Goal: Task Accomplishment & Management: Manage account settings

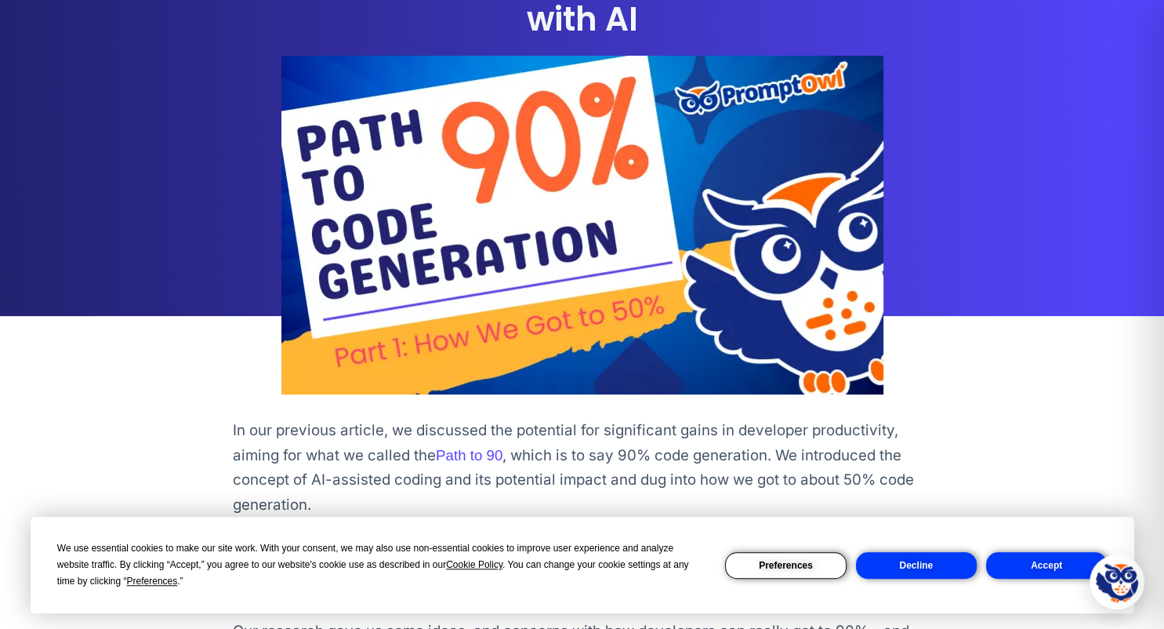
scroll to position [296, 0]
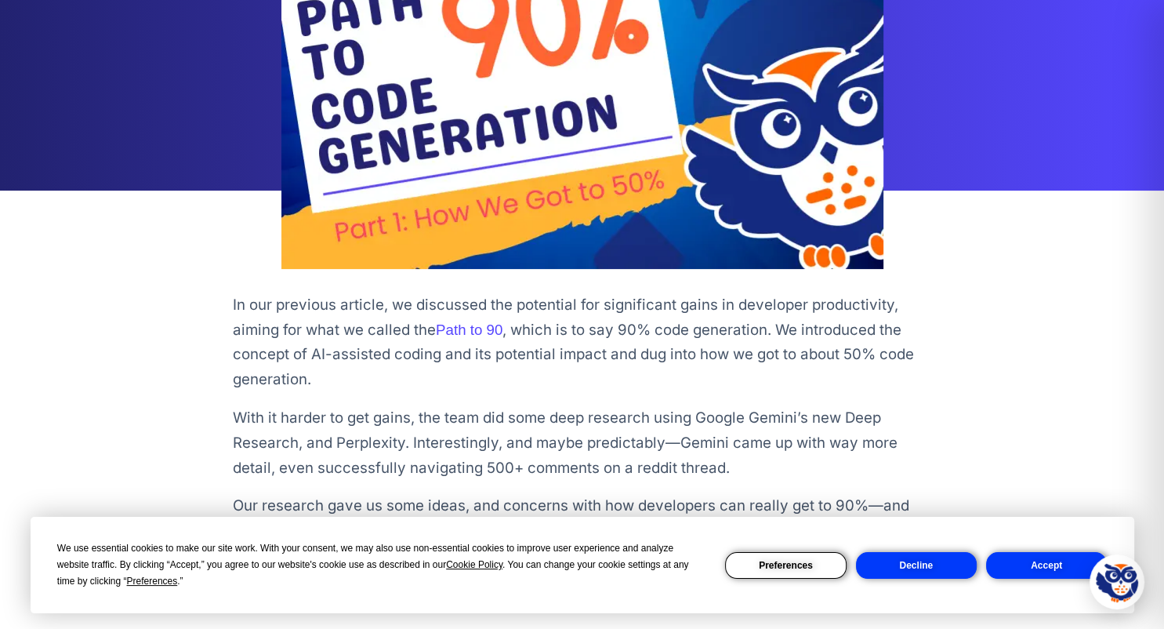
click at [900, 556] on button "Decline" at bounding box center [916, 565] width 121 height 27
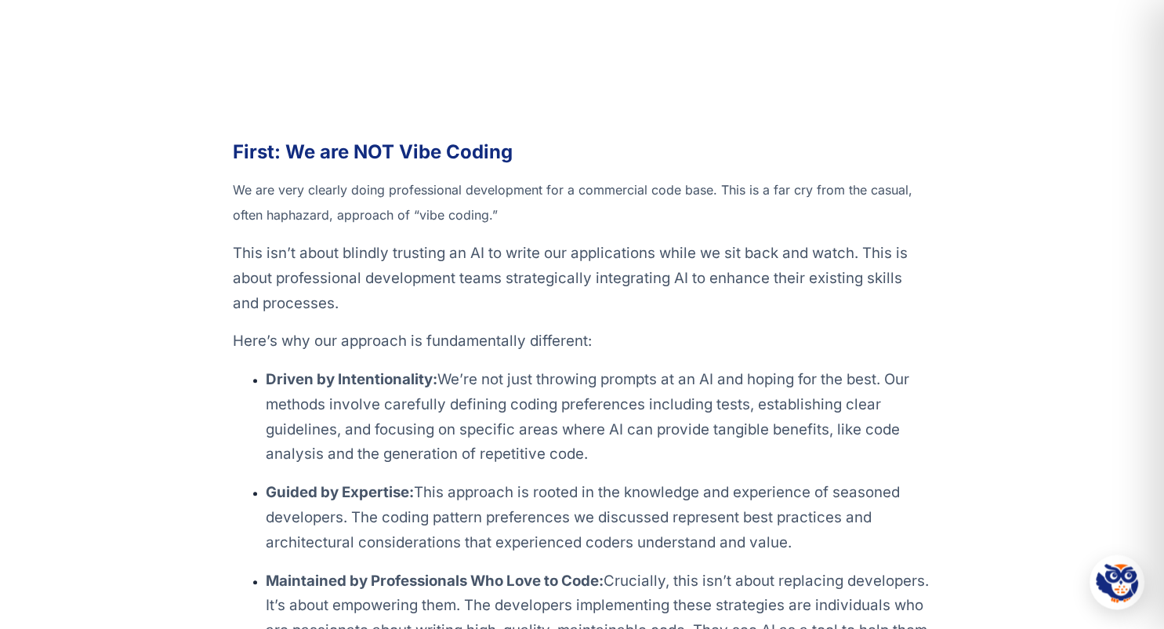
scroll to position [0, 0]
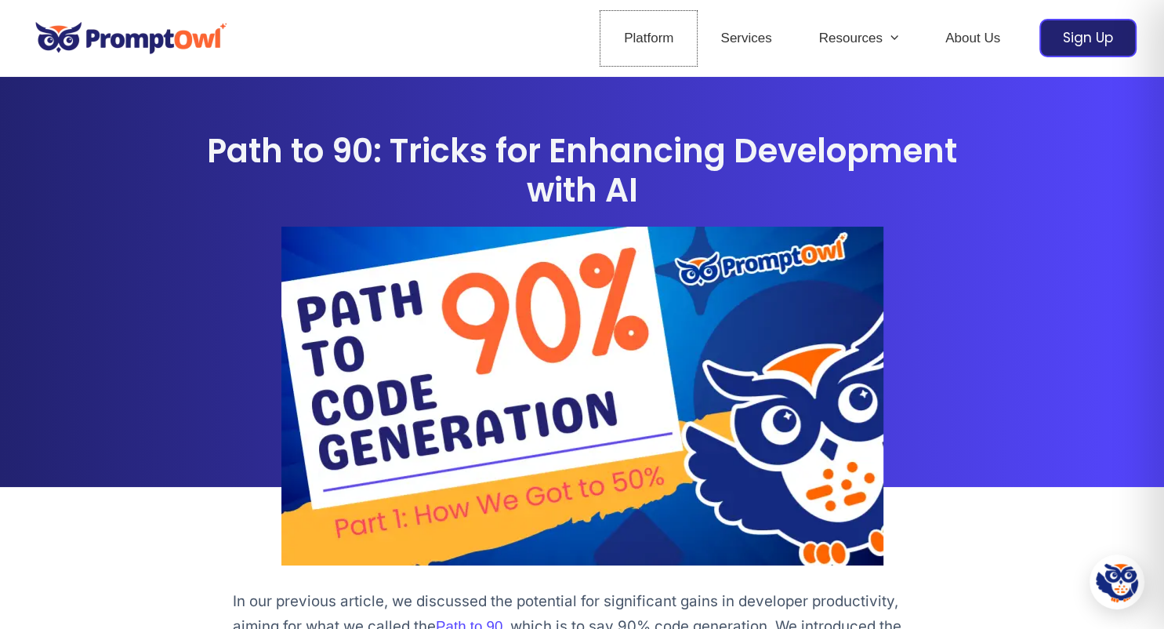
click at [625, 45] on link "Platform" at bounding box center [648, 38] width 96 height 55
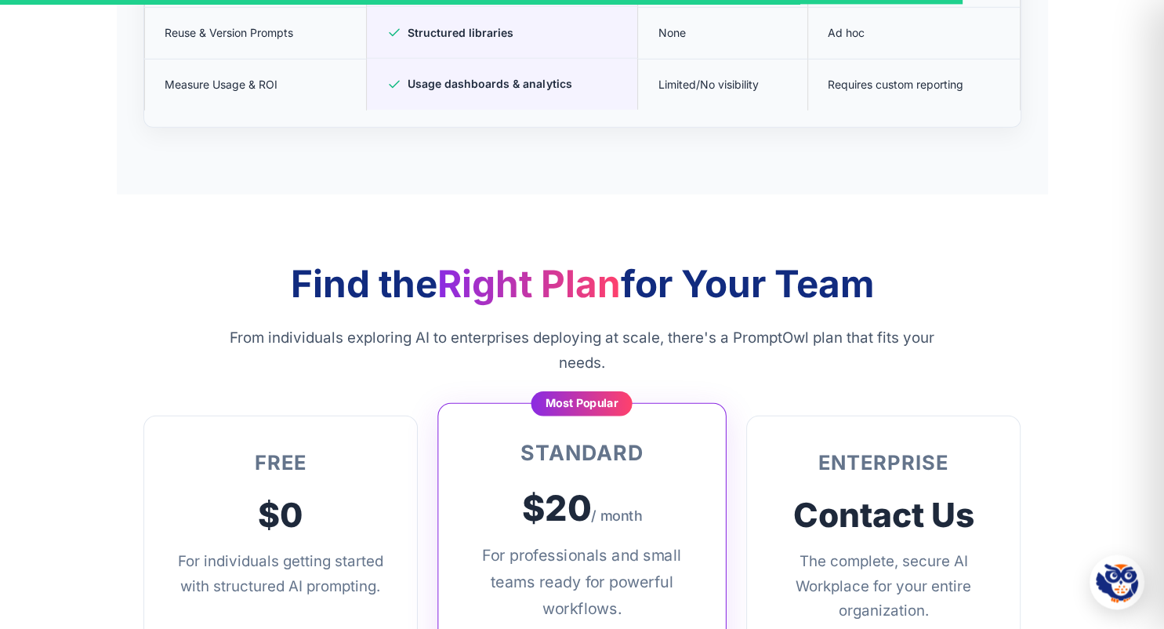
scroll to position [4532, 0]
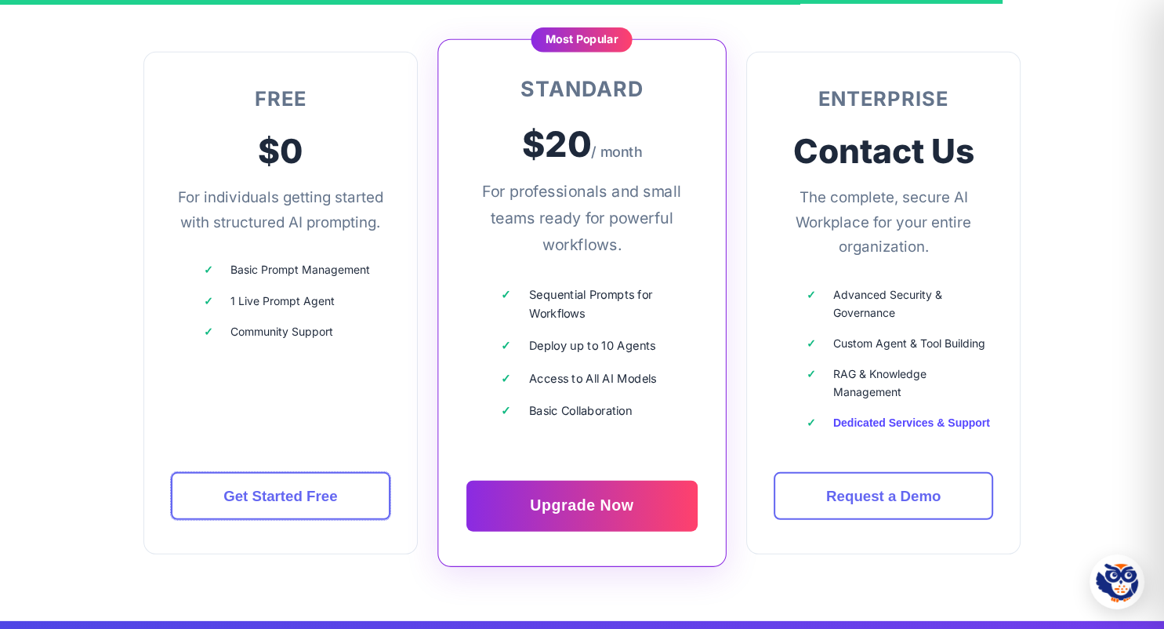
click at [321, 510] on link "Get Started Free" at bounding box center [281, 496] width 220 height 49
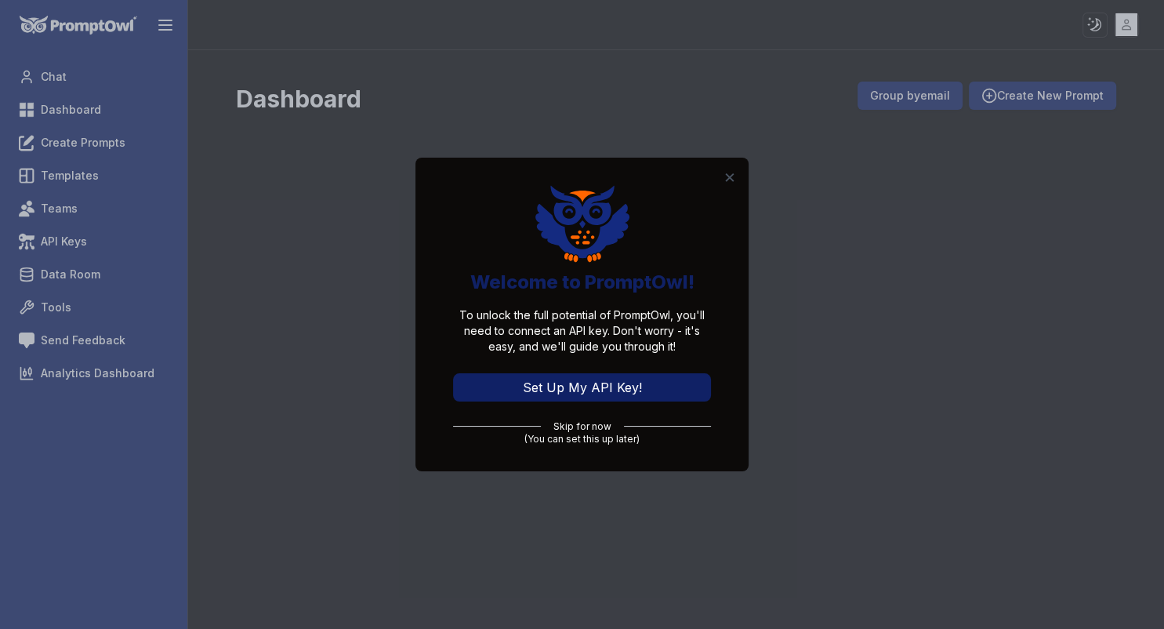
click at [586, 381] on button "Set Up My API Key!" at bounding box center [582, 387] width 258 height 28
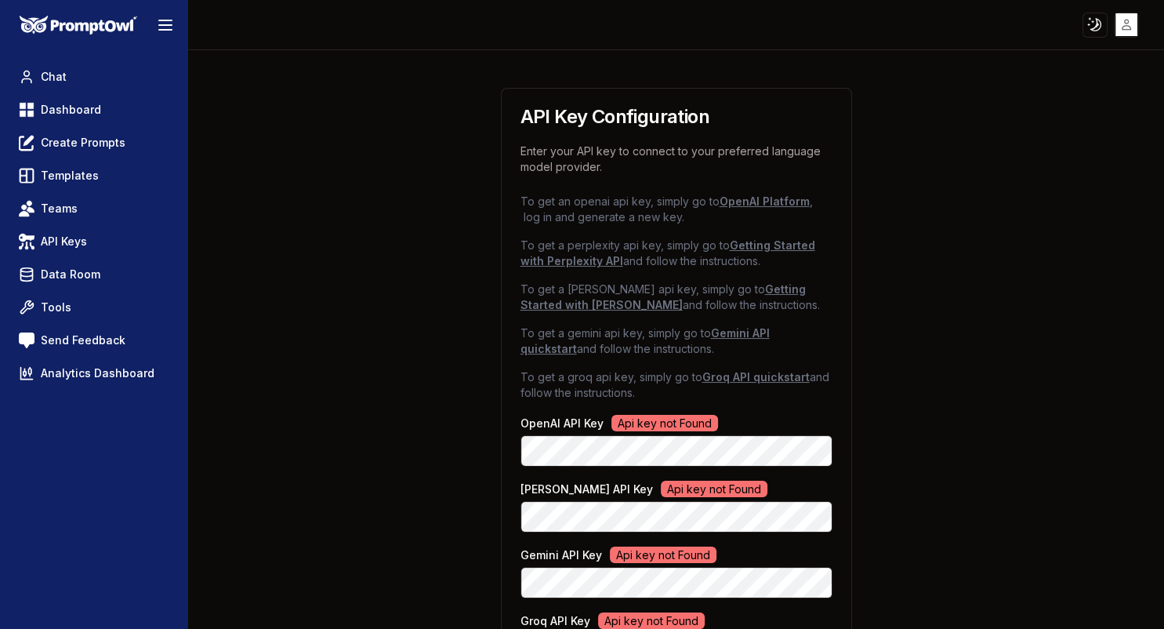
scroll to position [147, 0]
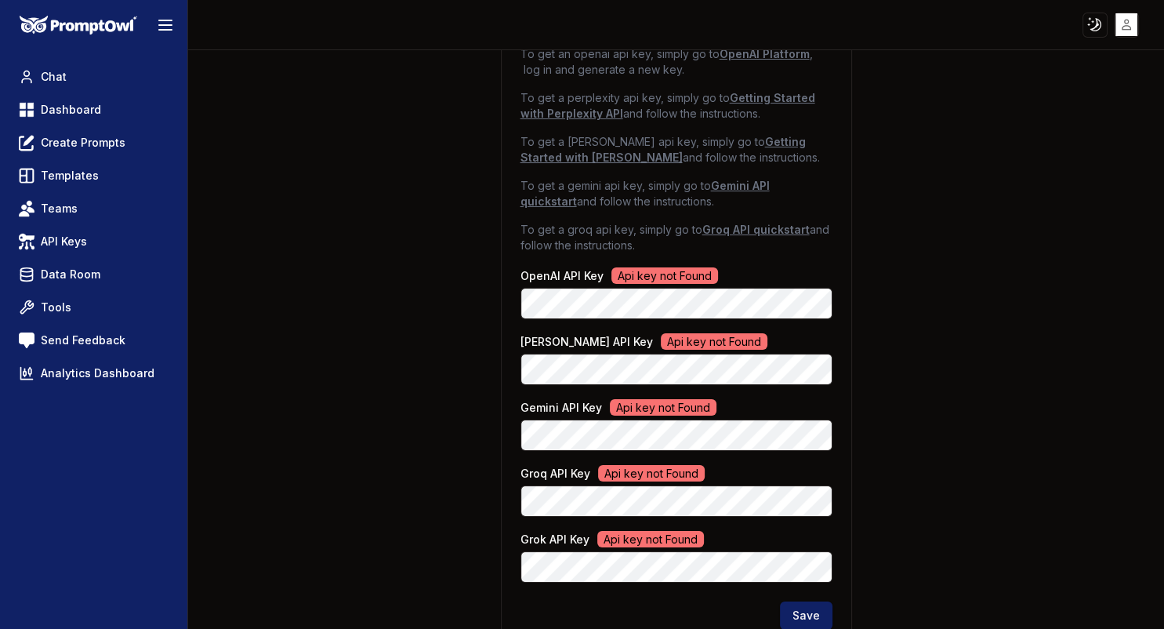
click at [339, 309] on div "API Key Configuration Enter your API key to connect to your preferred language …" at bounding box center [675, 279] width 927 height 752
click at [929, 306] on div "API Key Configuration Enter your API key to connect to your preferred language …" at bounding box center [675, 279] width 927 height 752
click at [955, 427] on div "API Key Configuration Enter your API key to connect to your preferred language …" at bounding box center [675, 279] width 927 height 752
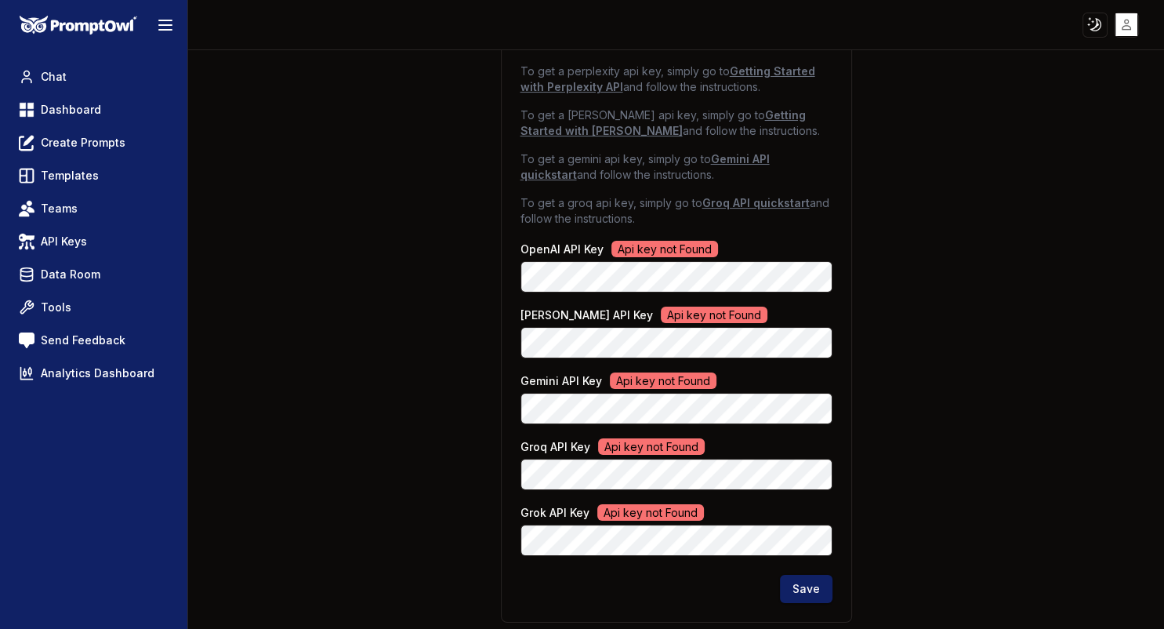
click at [806, 584] on button "Save" at bounding box center [806, 588] width 53 height 28
click at [803, 594] on button "Save" at bounding box center [806, 588] width 53 height 28
click at [52, 103] on span "Dashboard" at bounding box center [71, 110] width 60 height 16
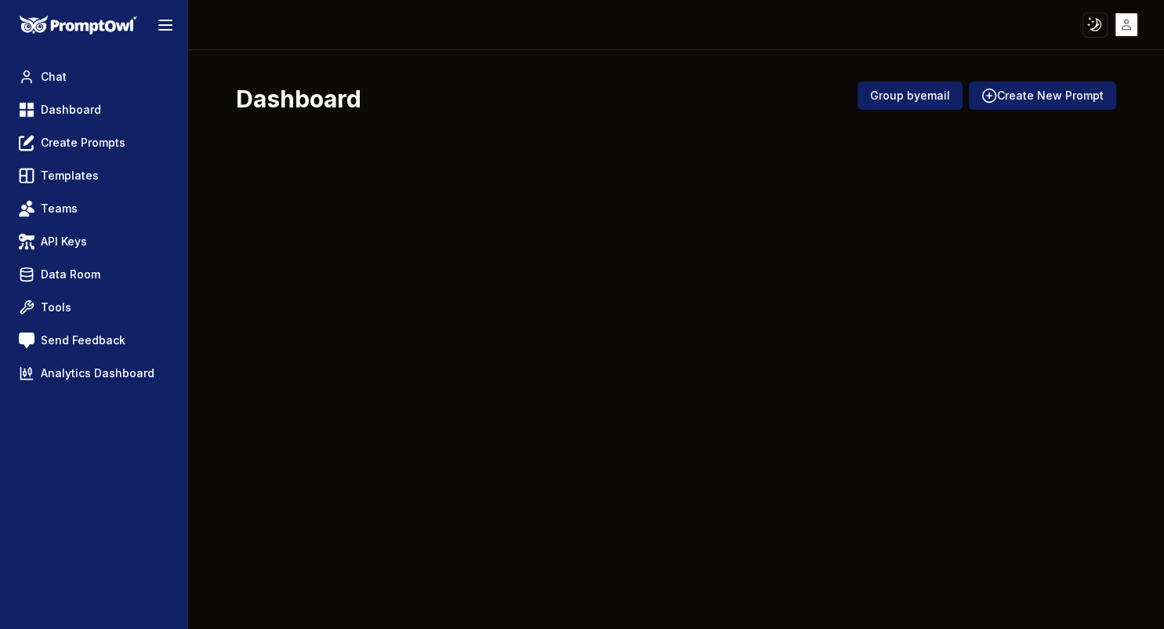
click at [78, 169] on span "Templates" at bounding box center [70, 176] width 58 height 16
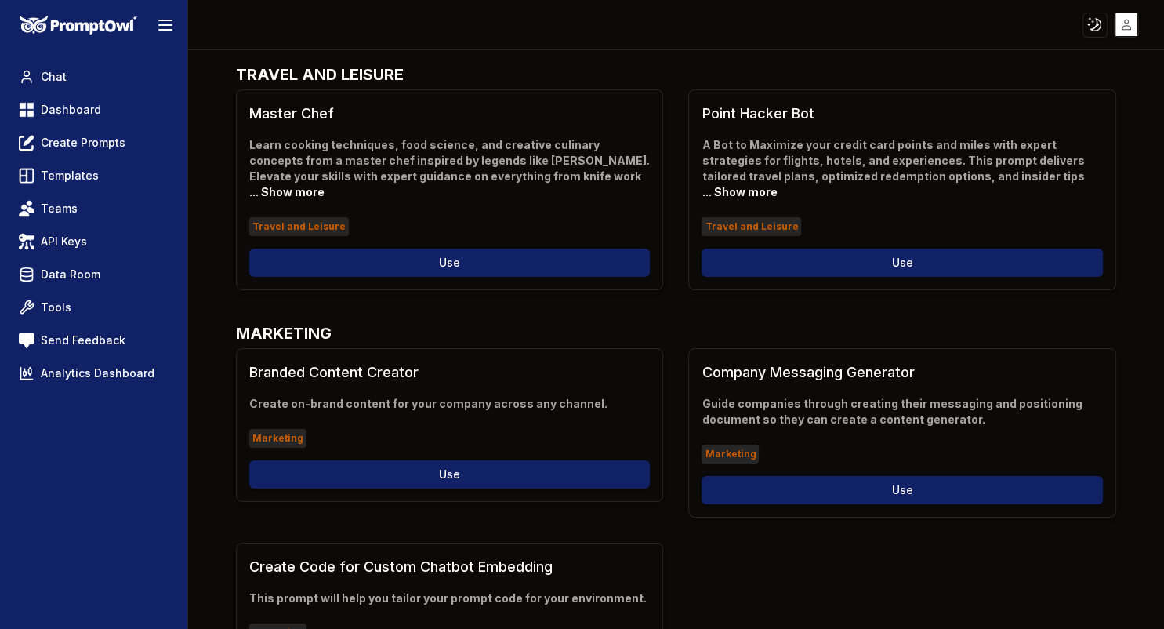
scroll to position [3144, 0]
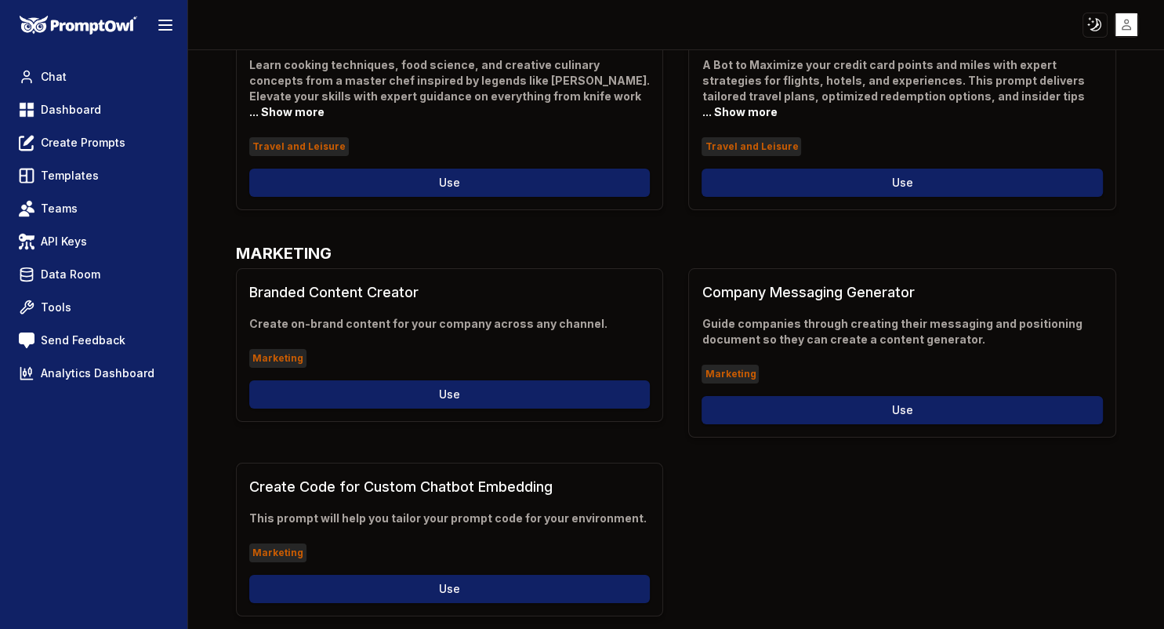
click at [59, 82] on span "Chat" at bounding box center [54, 77] width 26 height 16
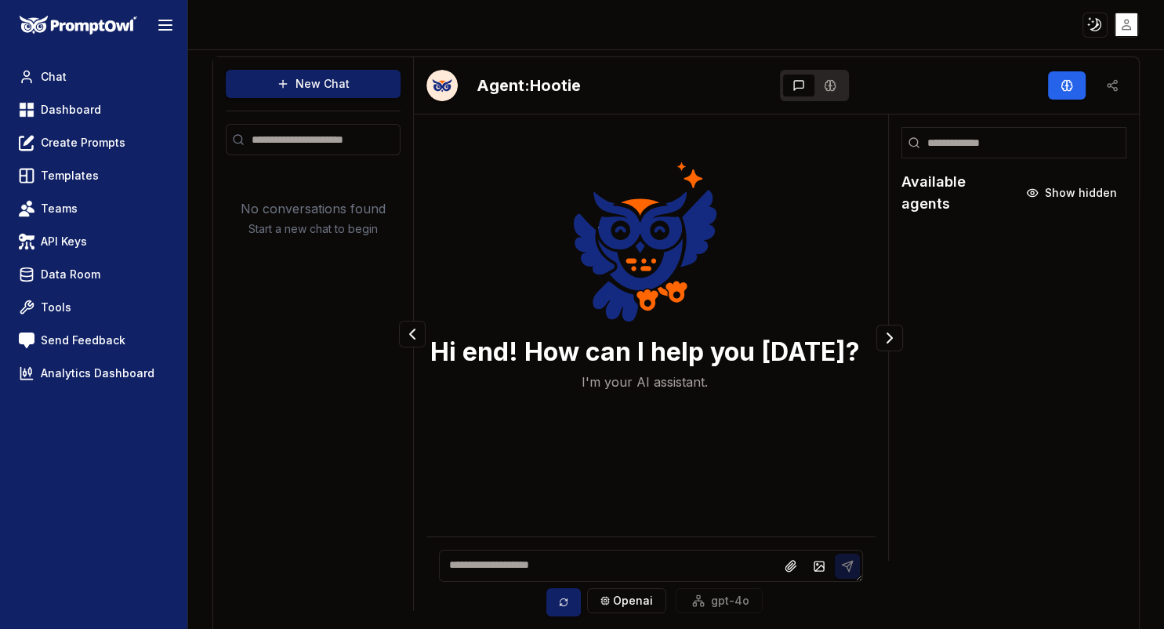
click at [794, 567] on icon at bounding box center [790, 565] width 10 height 11
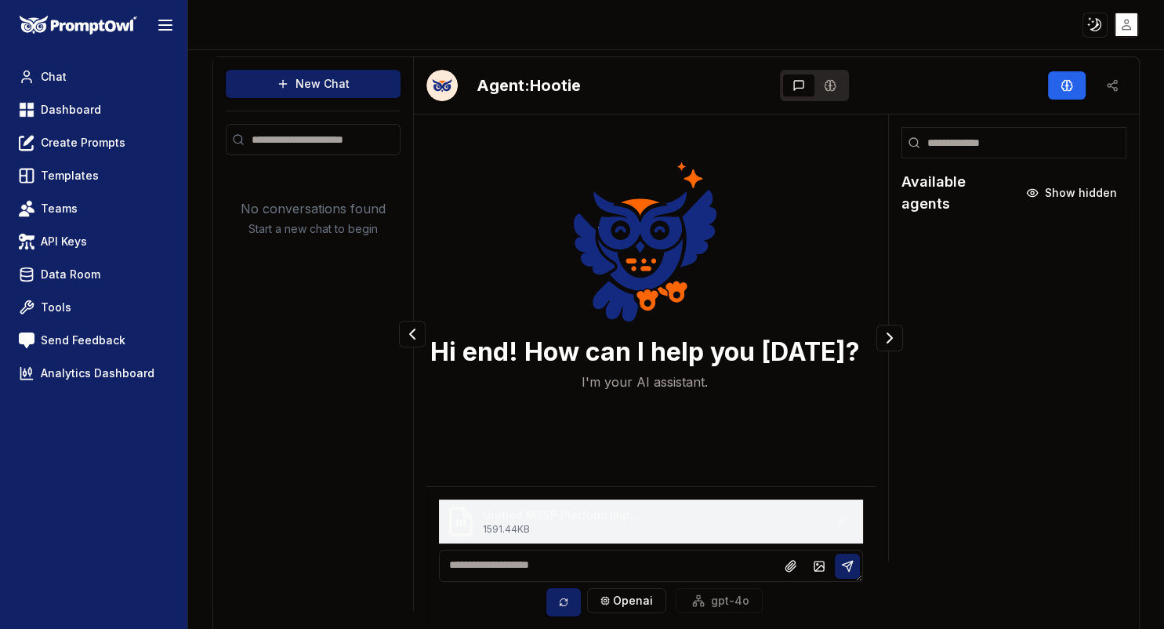
click at [477, 513] on div "Unified MSSP Platform Implementation Guide for OpenHands.pdf 1591.44 KB" at bounding box center [542, 521] width 194 height 31
click at [497, 461] on div "Hi end! How can I help you today? I'm your AI assistant." at bounding box center [650, 347] width 449 height 440
click at [466, 562] on textarea at bounding box center [651, 565] width 424 height 32
paste textarea "**********"
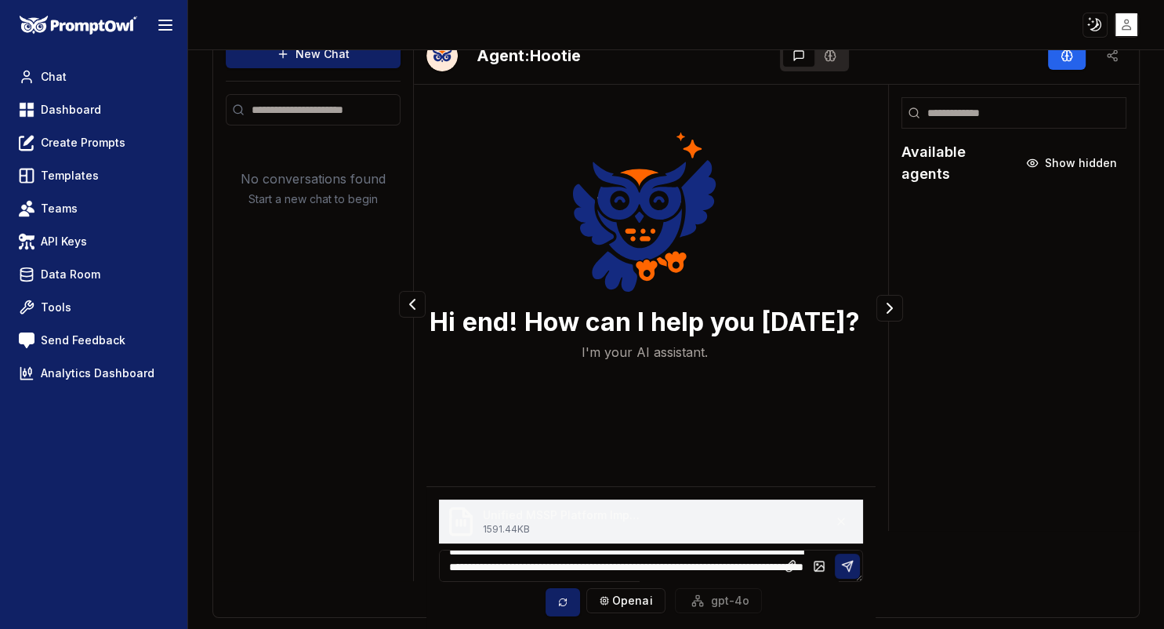
scroll to position [81, 0]
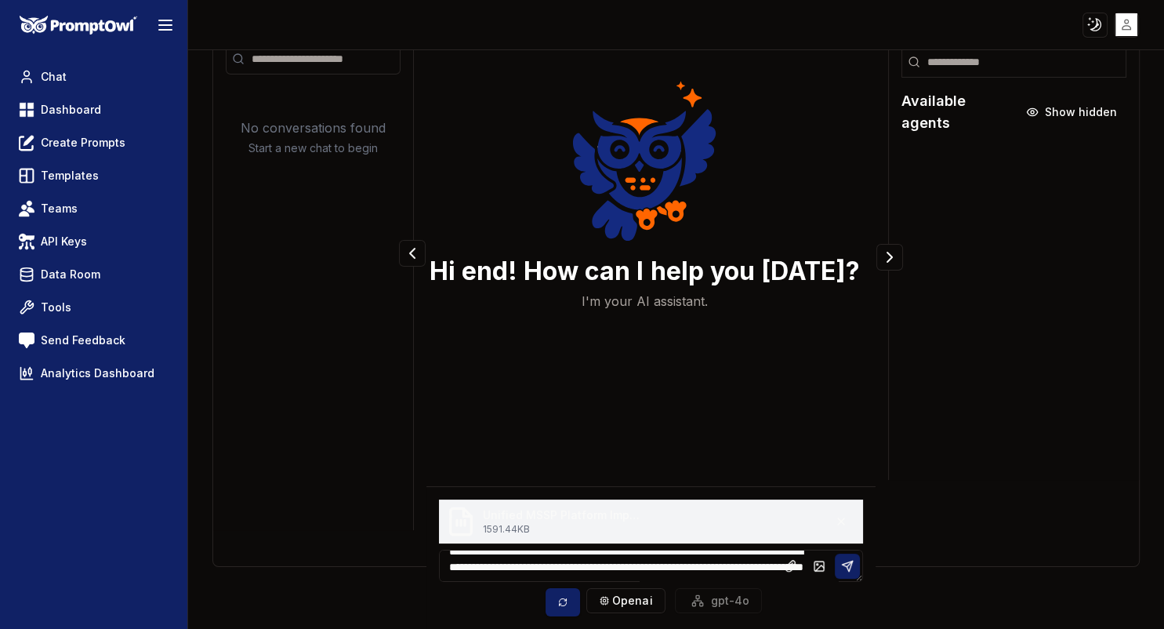
type textarea "**********"
click at [559, 600] on button at bounding box center [562, 602] width 34 height 28
click at [853, 562] on icon at bounding box center [847, 566] width 13 height 13
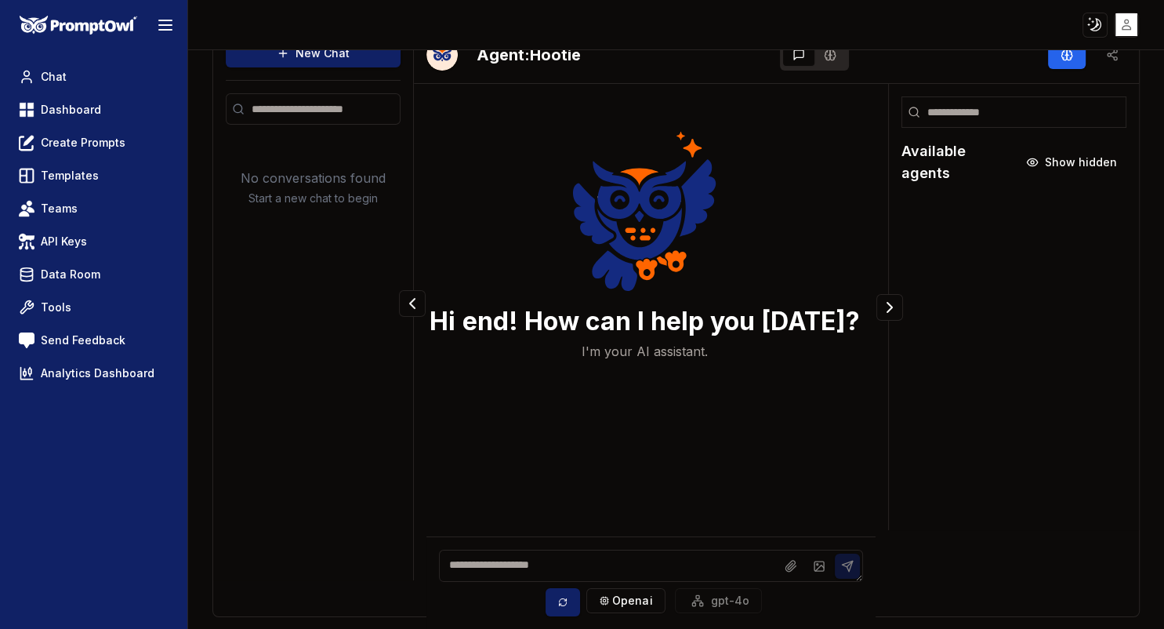
scroll to position [31, 0]
click at [248, 391] on div "New Chat No conversations found Start a new chat to begin" at bounding box center [313, 303] width 201 height 553
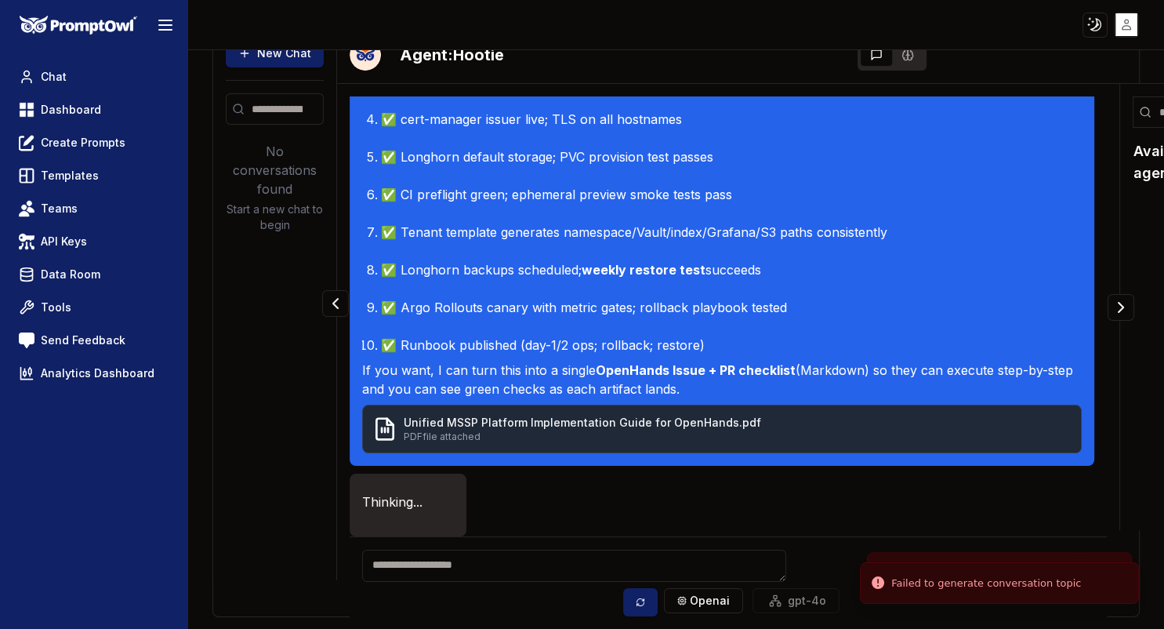
scroll to position [2433, 0]
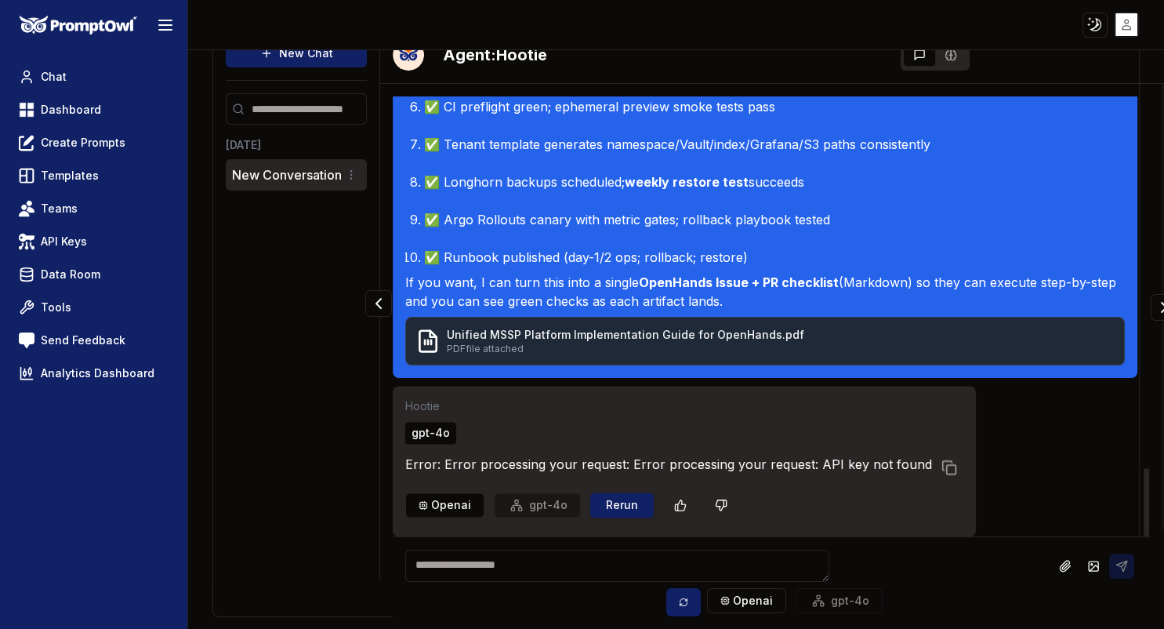
click at [558, 509] on div "openai gpt-4o" at bounding box center [493, 504] width 176 height 25
click at [57, 238] on span "API Keys" at bounding box center [64, 242] width 46 height 16
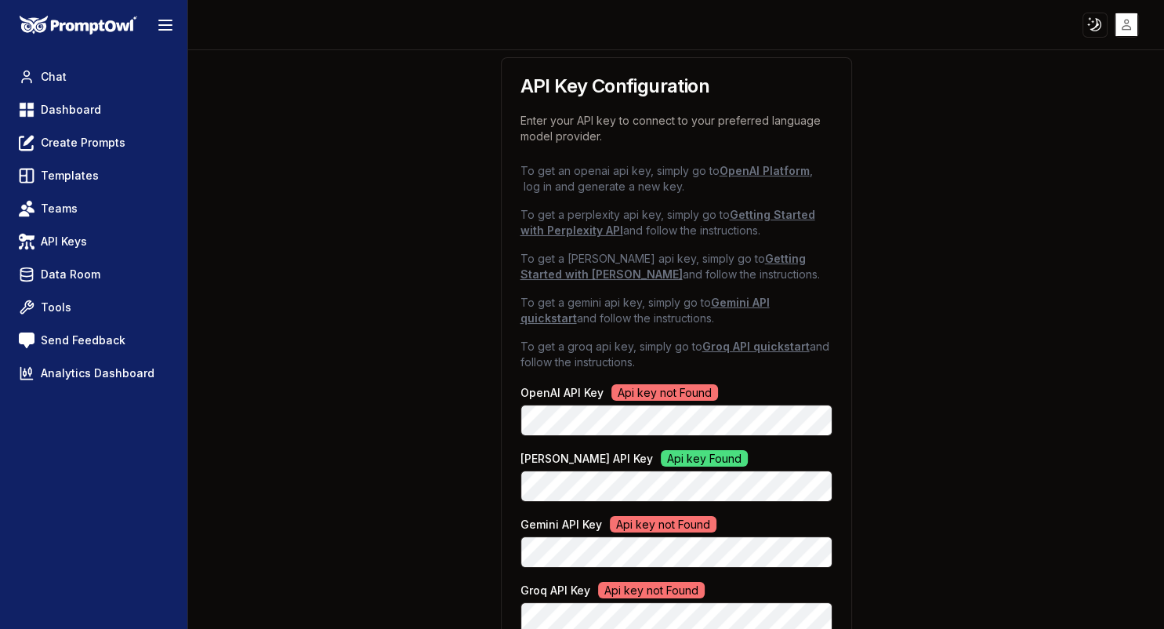
click at [1124, 24] on html "Toggle theme Toggle user menu Chat Dashboard Create Prompts Templates Teams API…" at bounding box center [582, 314] width 1164 height 629
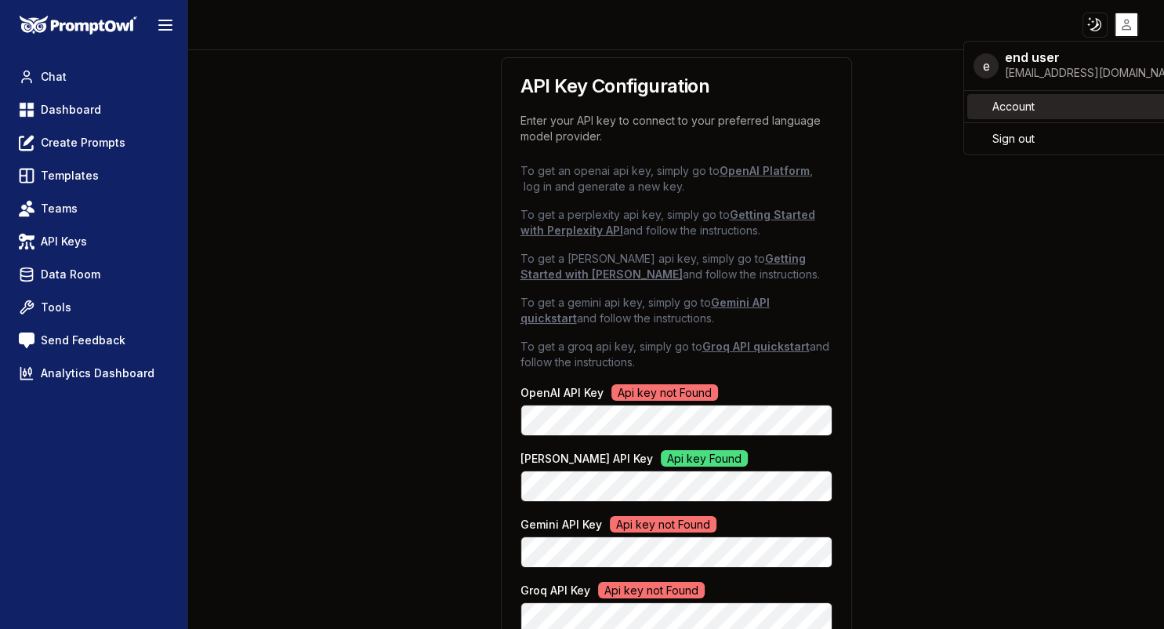
click at [1045, 95] on link "Account" at bounding box center [1079, 106] width 225 height 25
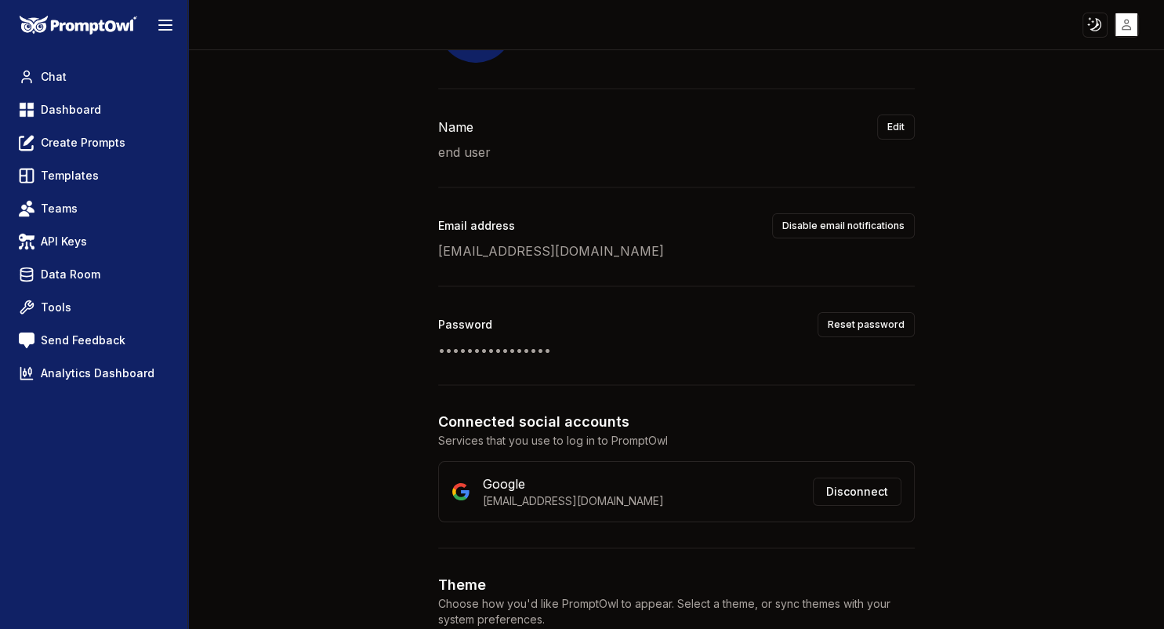
scroll to position [304, 0]
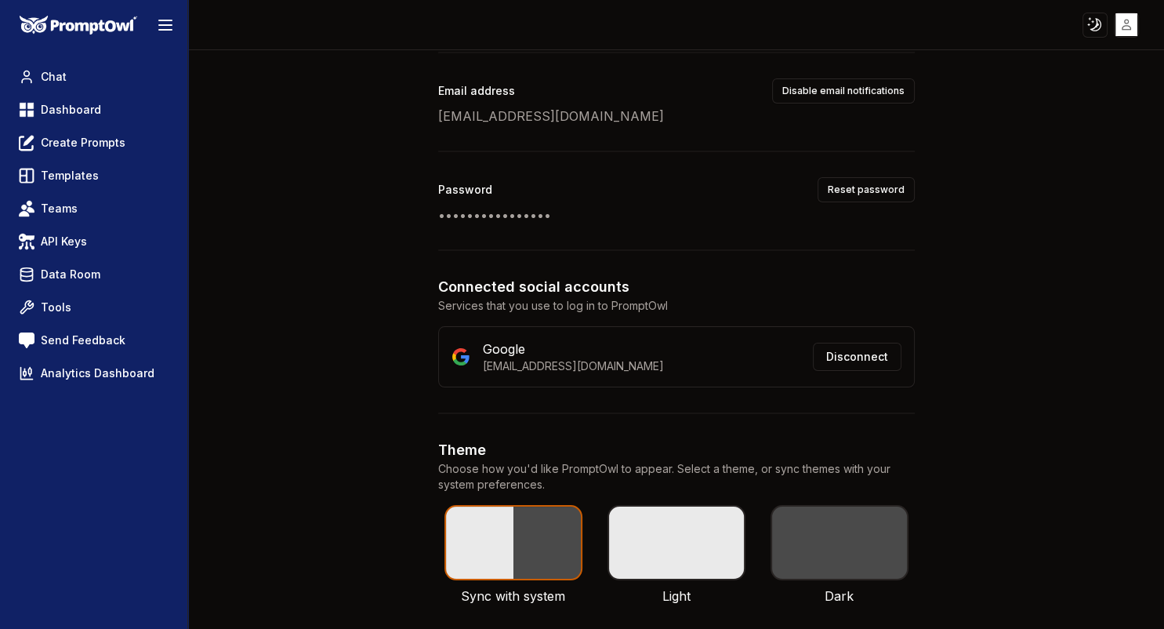
click at [866, 353] on button "Disconnect" at bounding box center [857, 356] width 89 height 28
click at [853, 358] on button "Disconnect" at bounding box center [857, 356] width 89 height 28
click at [843, 357] on button "Disconnect" at bounding box center [857, 356] width 89 height 28
click at [864, 356] on button "Disconnect" at bounding box center [857, 356] width 89 height 28
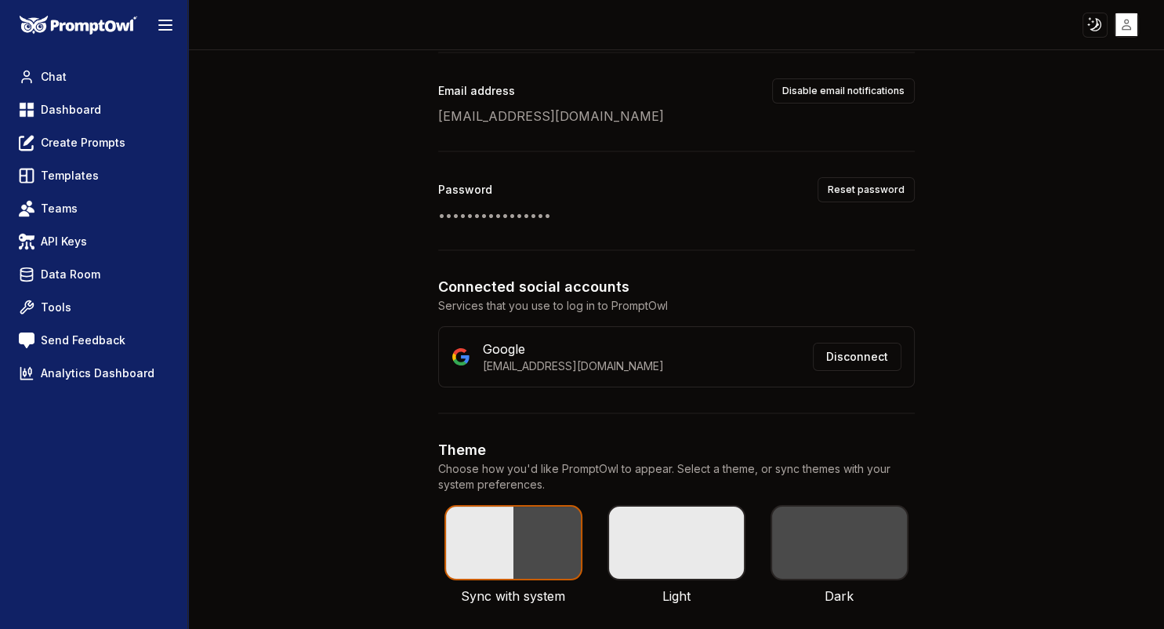
click at [1014, 354] on div "Your Account Profile Photo Y Remove photo Change photo Name Edit end user Email…" at bounding box center [675, 188] width 927 height 884
click at [1115, 24] on html "Toggle theme Toggle user menu Chat Dashboard Create Prompts Templates Teams API…" at bounding box center [582, 314] width 1164 height 629
click at [1099, 25] on html "Toggle theme Toggle user menu Chat Dashboard Create Prompts Templates Teams API…" at bounding box center [582, 314] width 1164 height 629
click at [1099, 389] on html "Toggle theme Toggle user menu Chat Dashboard Create Prompts Templates Teams API…" at bounding box center [582, 314] width 1164 height 629
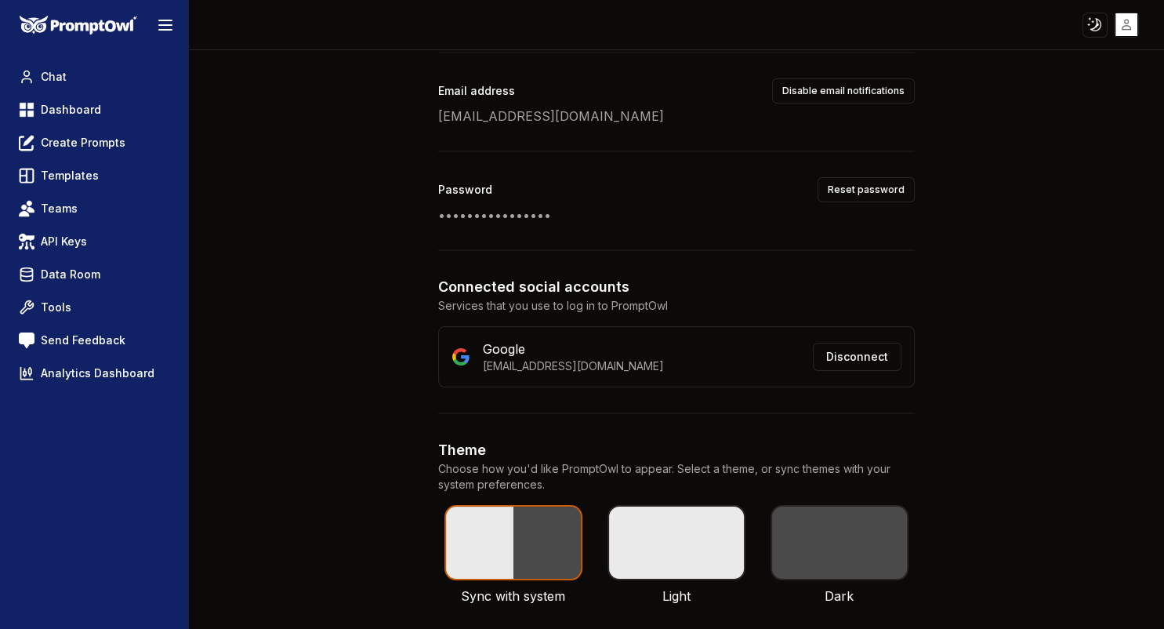
click at [169, 24] on icon at bounding box center [165, 25] width 19 height 19
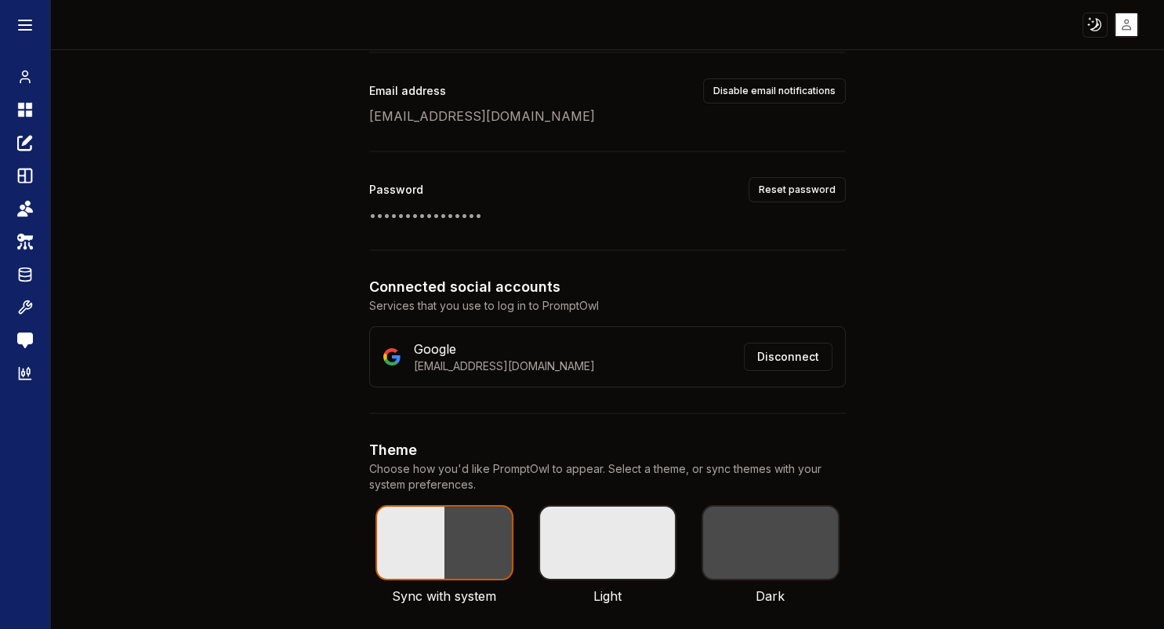
click at [30, 21] on icon at bounding box center [25, 25] width 19 height 19
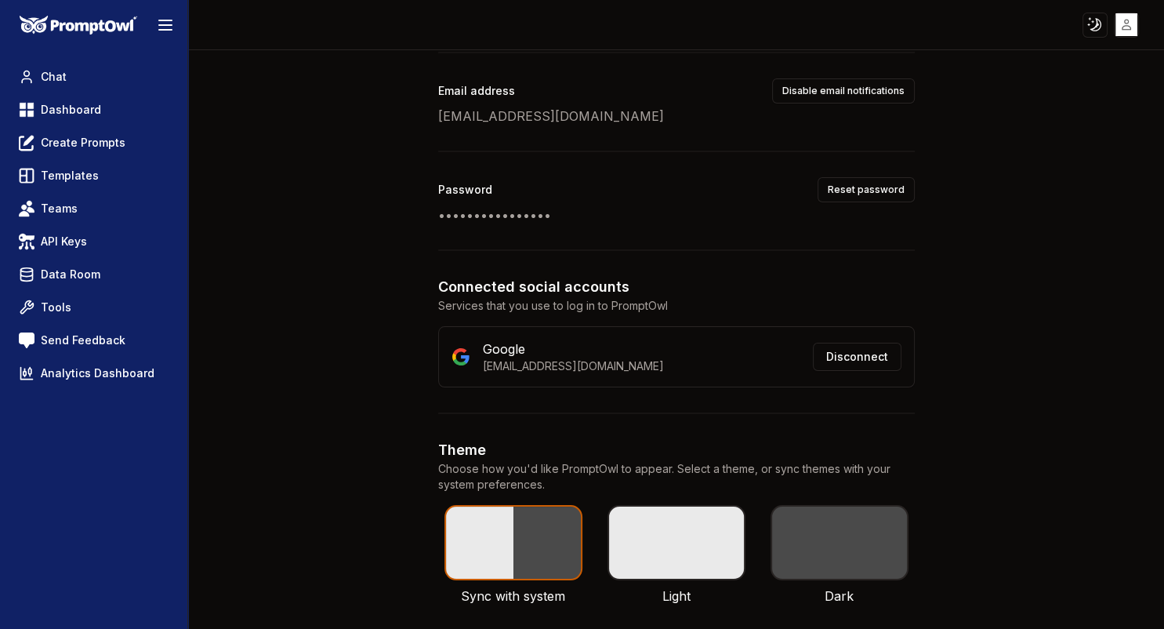
click at [45, 312] on span "Tools" at bounding box center [56, 307] width 31 height 16
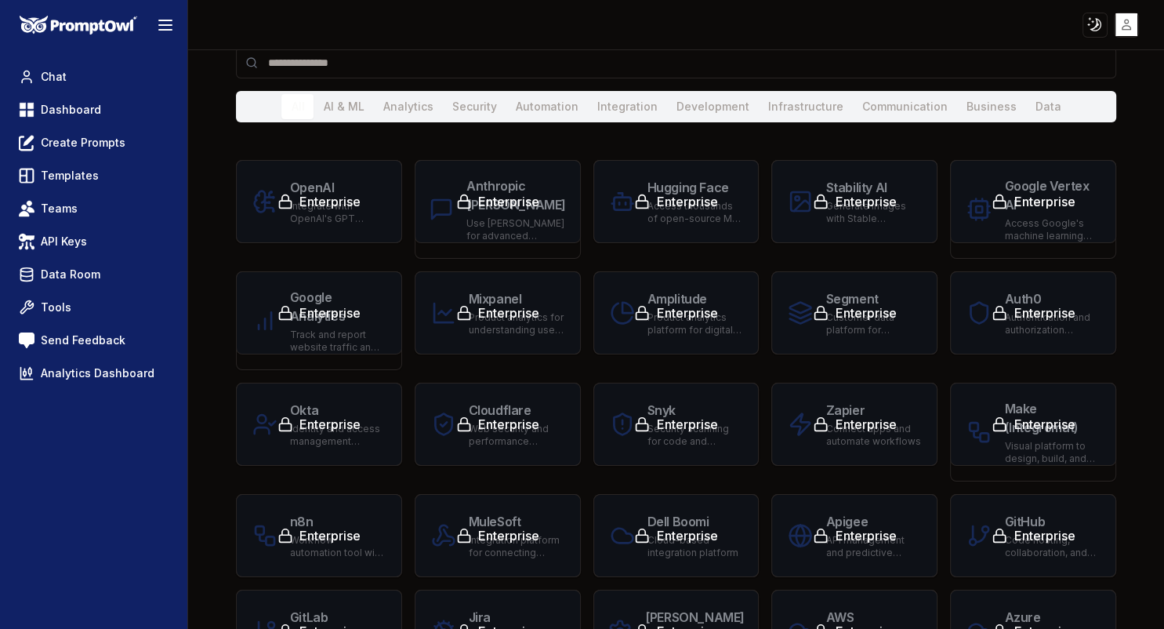
scroll to position [6, 0]
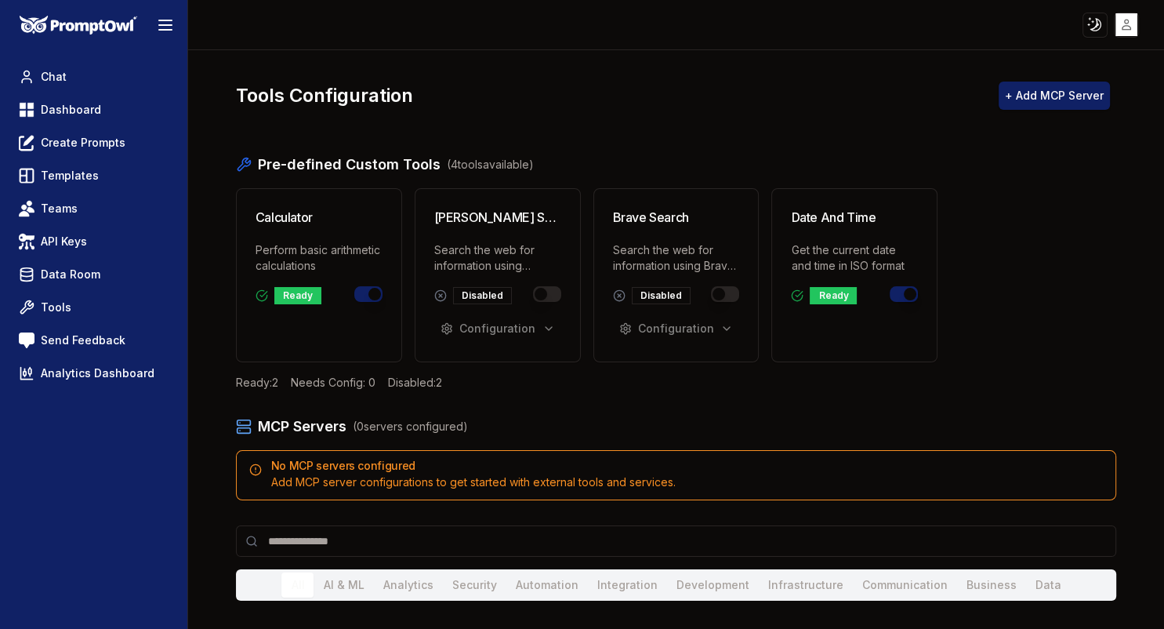
click at [1130, 20] on html "Toggle theme Toggle user menu Chat Dashboard Create Prompts Templates Teams API…" at bounding box center [582, 314] width 1164 height 629
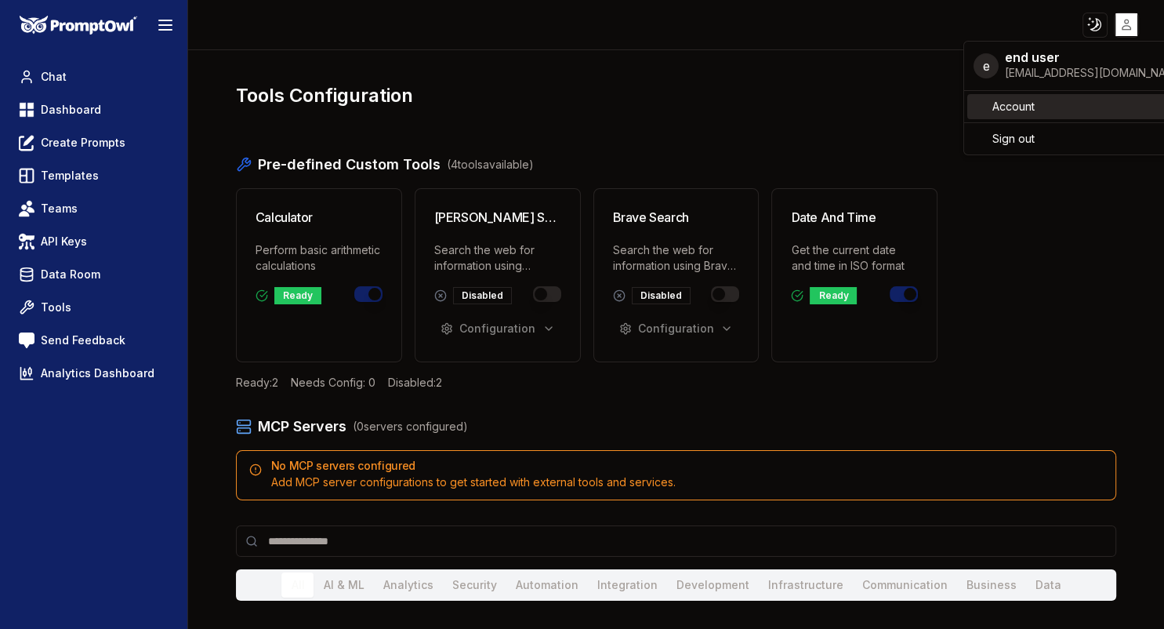
click at [1031, 104] on span "Account" at bounding box center [1013, 107] width 42 height 16
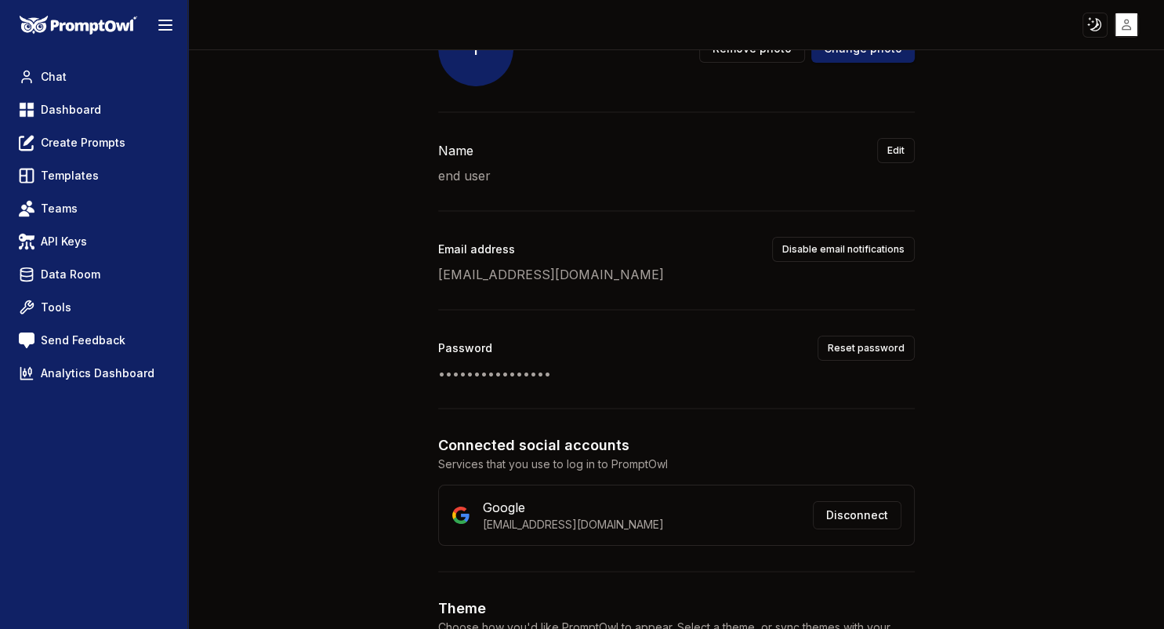
scroll to position [304, 0]
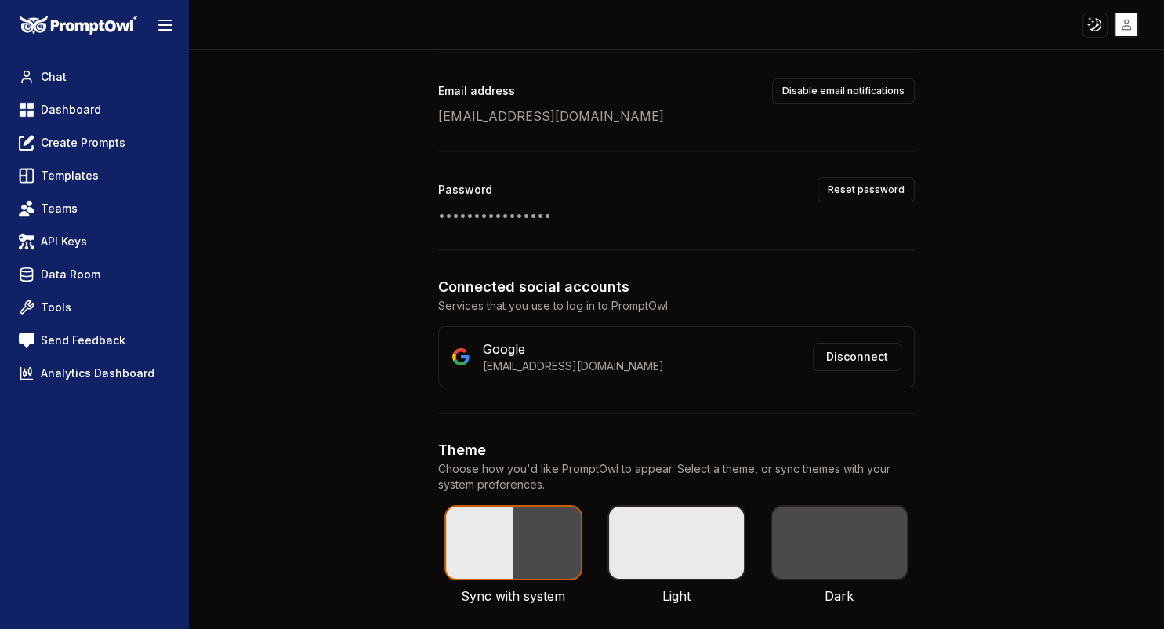
click at [852, 359] on button "Disconnect" at bounding box center [857, 356] width 89 height 28
click at [861, 352] on button "Disconnect" at bounding box center [857, 356] width 89 height 28
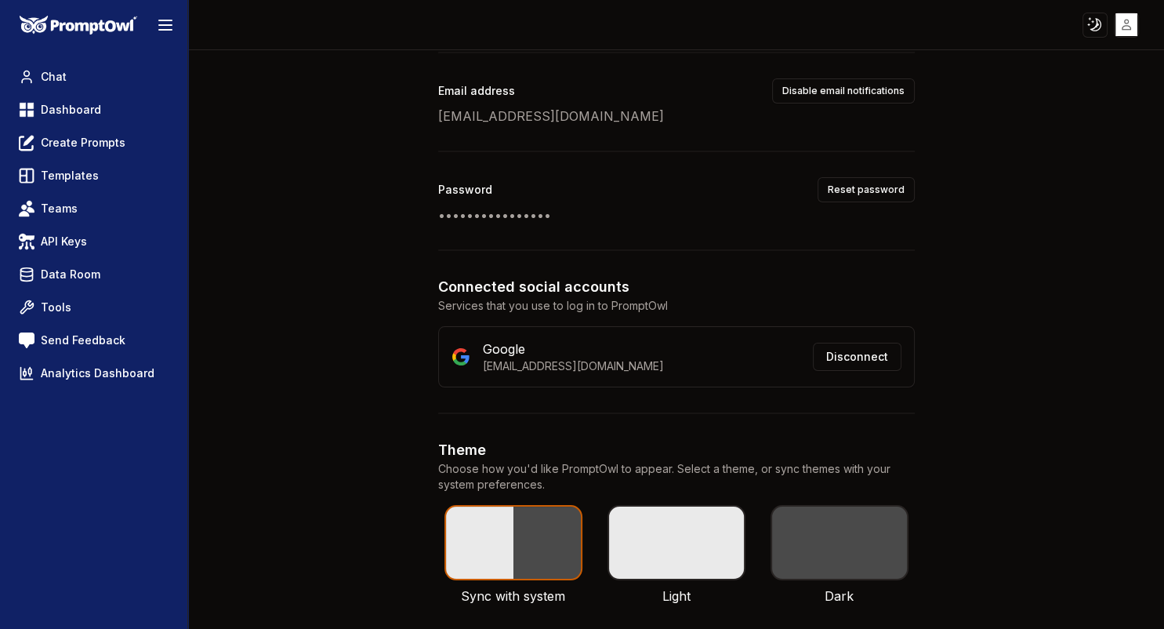
click at [861, 352] on button "Disconnect" at bounding box center [857, 356] width 89 height 28
click at [515, 346] on div "Google" at bounding box center [573, 348] width 181 height 19
click at [856, 349] on button "Disconnect" at bounding box center [857, 356] width 89 height 28
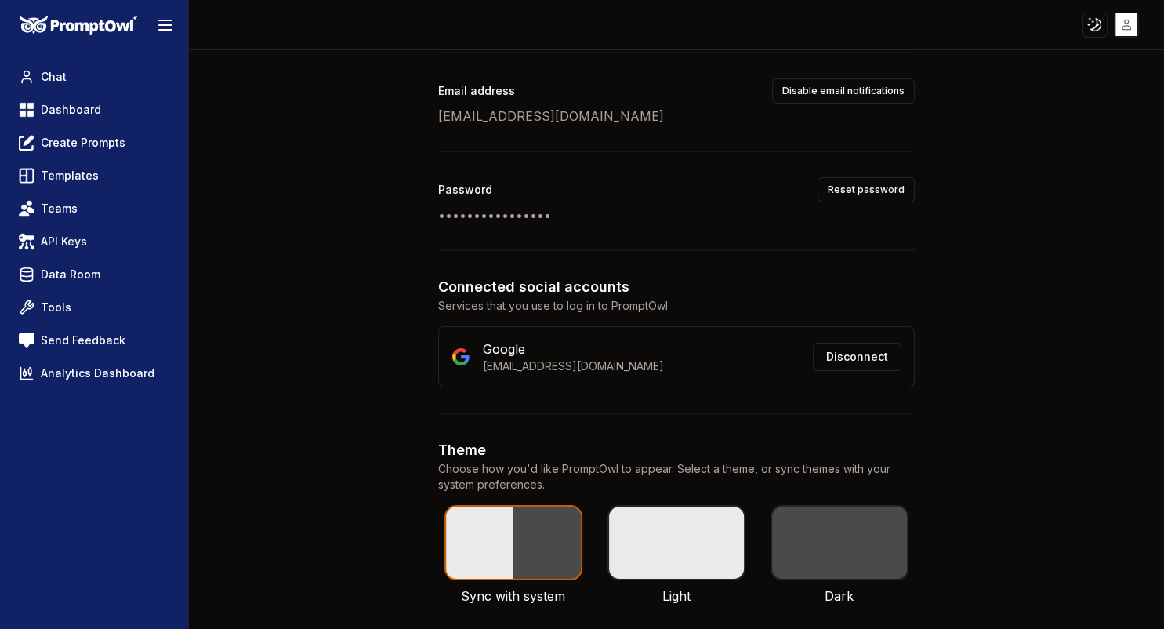
click at [1132, 27] on html "Toggle theme Toggle user menu Chat Dashboard Create Prompts Templates Teams API…" at bounding box center [582, 314] width 1164 height 629
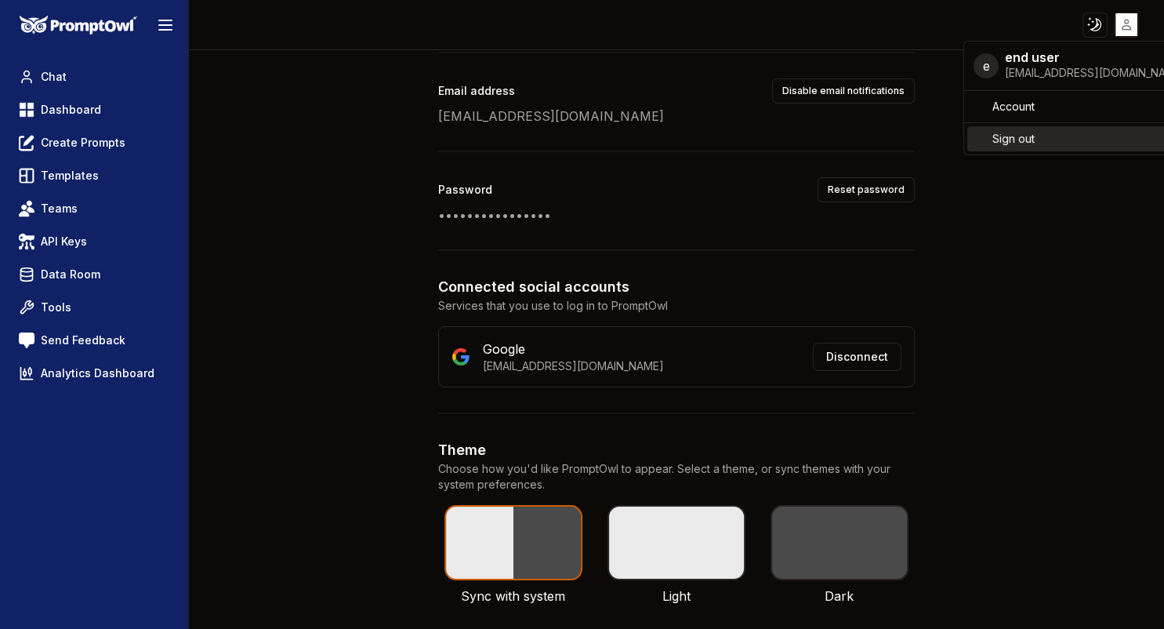
click at [1022, 140] on span "Sign out" at bounding box center [1013, 139] width 42 height 16
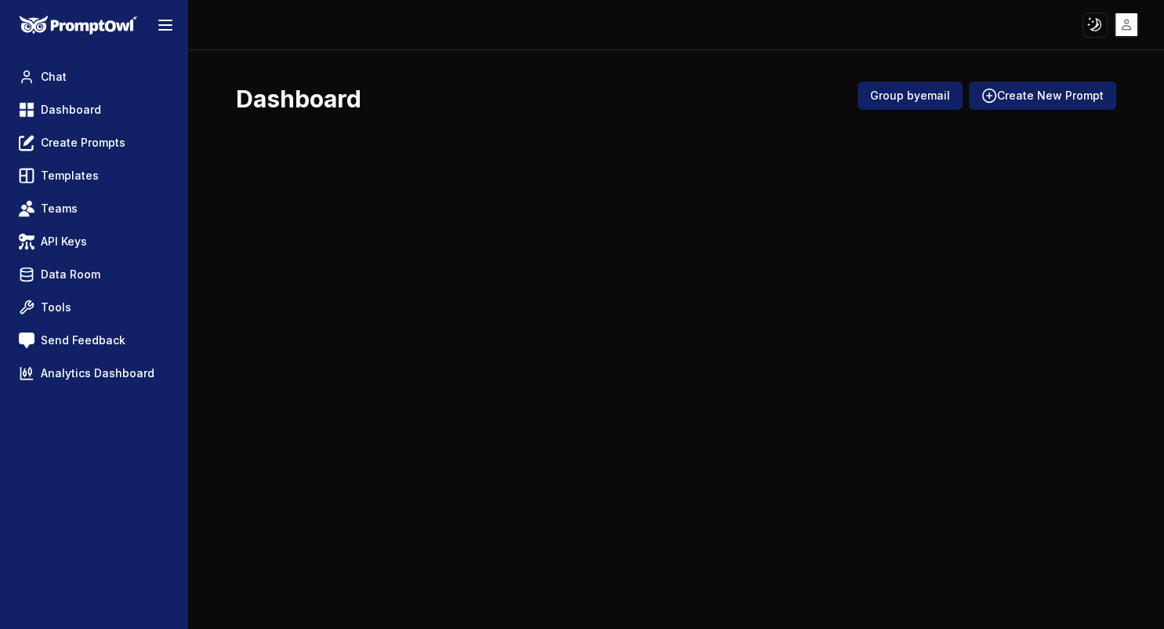
click at [1130, 20] on html "Toggle theme Toggle user menu Chat Dashboard Create Prompts Templates Teams API…" at bounding box center [582, 314] width 1164 height 629
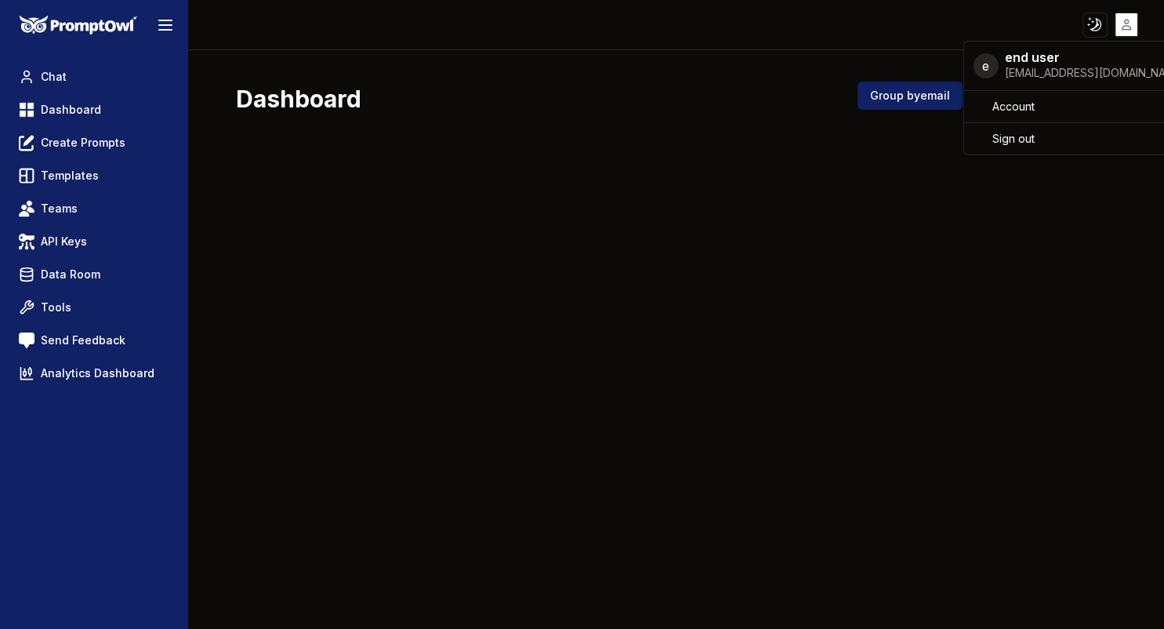
click at [70, 278] on html "Toggle theme Toggle user menu Chat Dashboard Create Prompts Templates Teams API…" at bounding box center [582, 314] width 1164 height 629
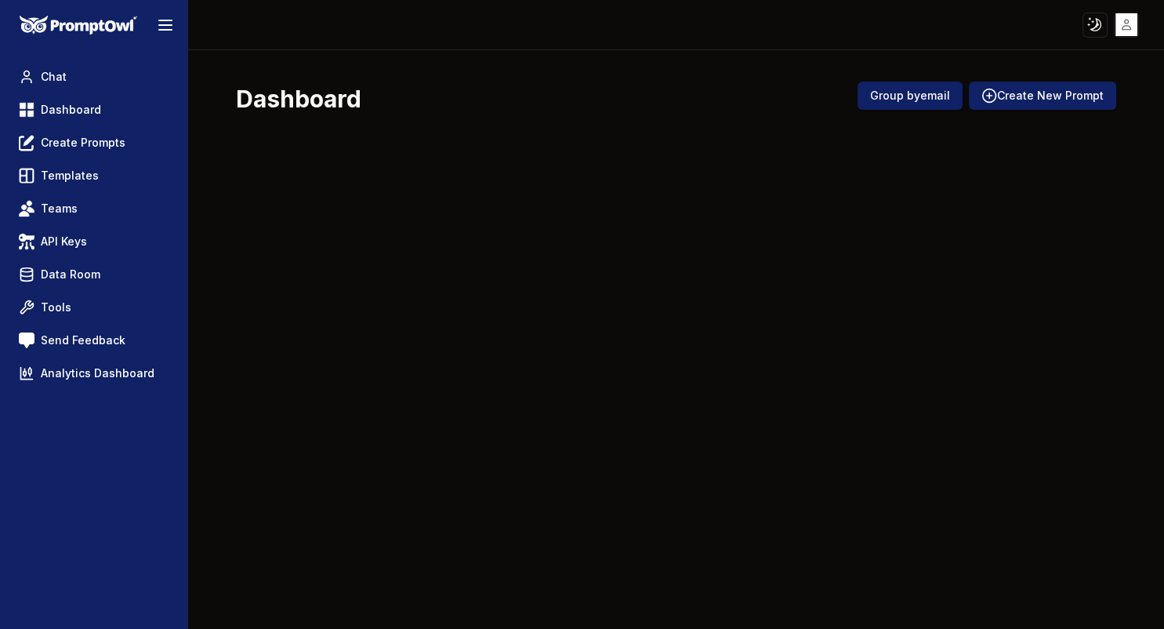
click at [33, 312] on icon at bounding box center [27, 307] width 16 height 19
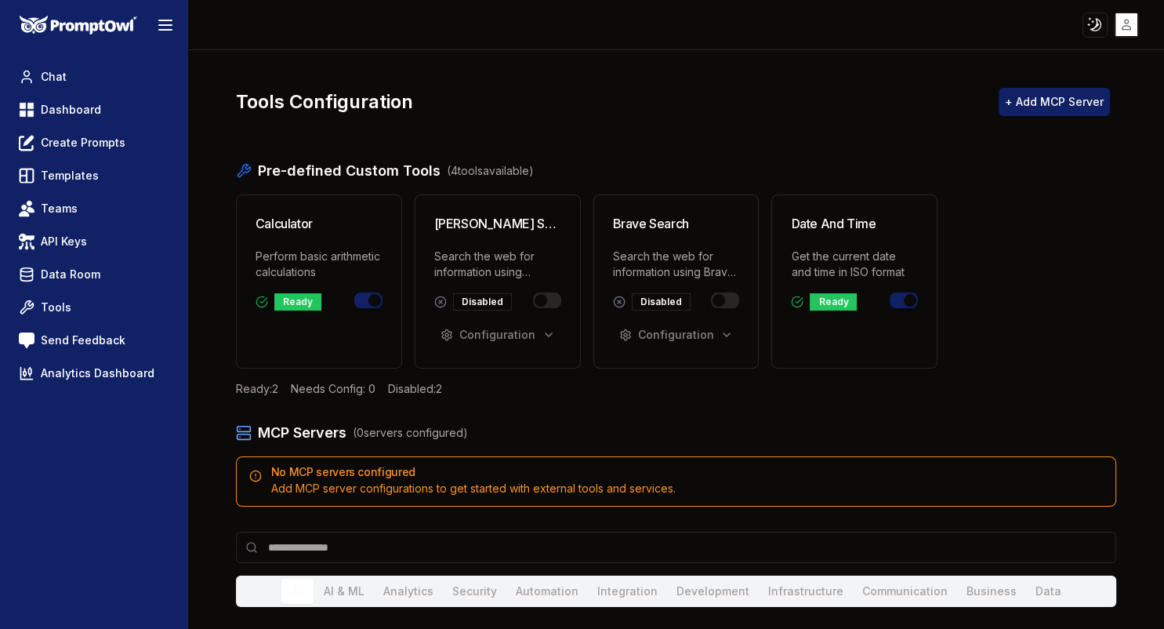
click at [69, 335] on span "Send Feedback" at bounding box center [83, 340] width 85 height 16
click at [1129, 25] on html "Toggle theme Toggle user menu Chat Dashboard Create Prompts Templates Teams API…" at bounding box center [582, 314] width 1164 height 629
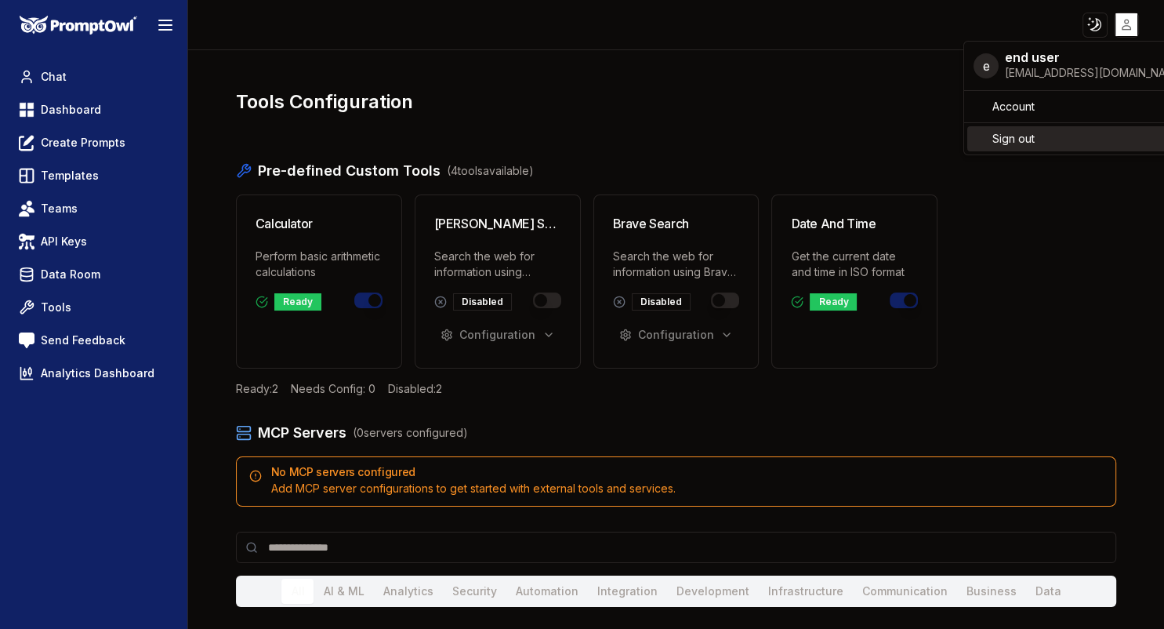
click at [1042, 137] on div "Sign out" at bounding box center [1079, 138] width 225 height 25
